Goal: Find specific page/section: Find specific page/section

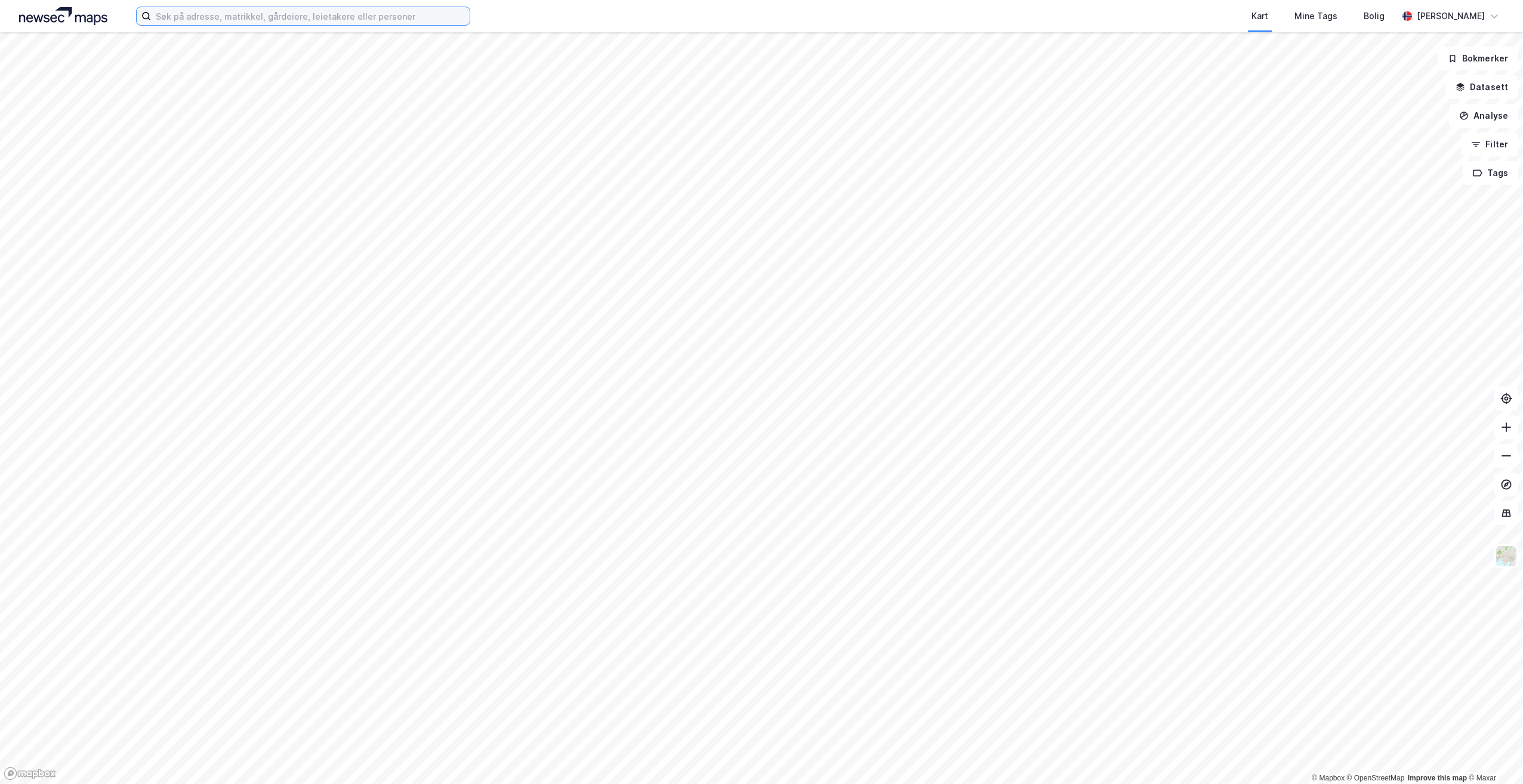
click at [234, 16] on input at bounding box center [311, 16] width 319 height 18
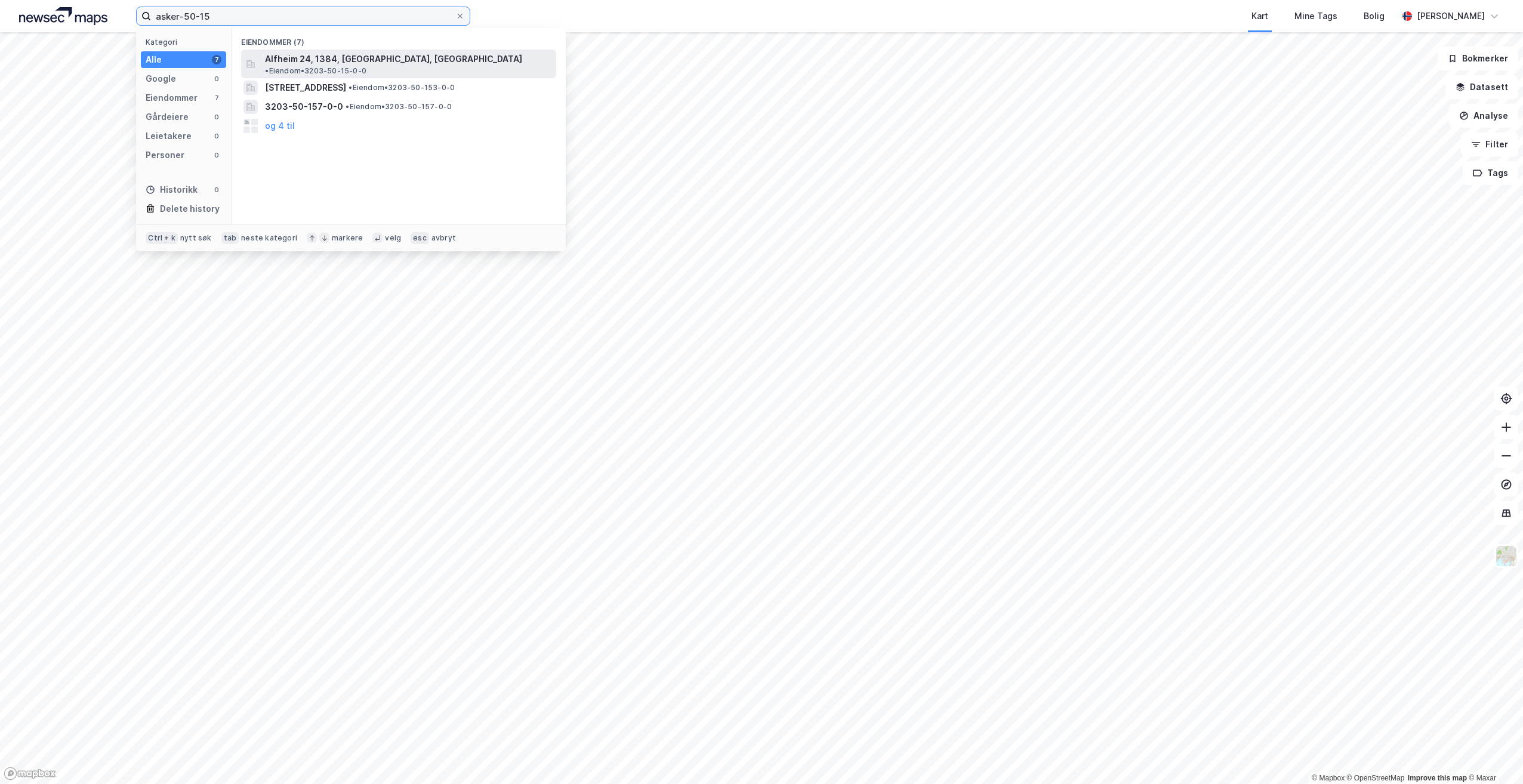
type input "asker-50-15"
click at [269, 66] on span "•" at bounding box center [267, 70] width 3 height 9
